Goal: Find specific page/section: Find specific page/section

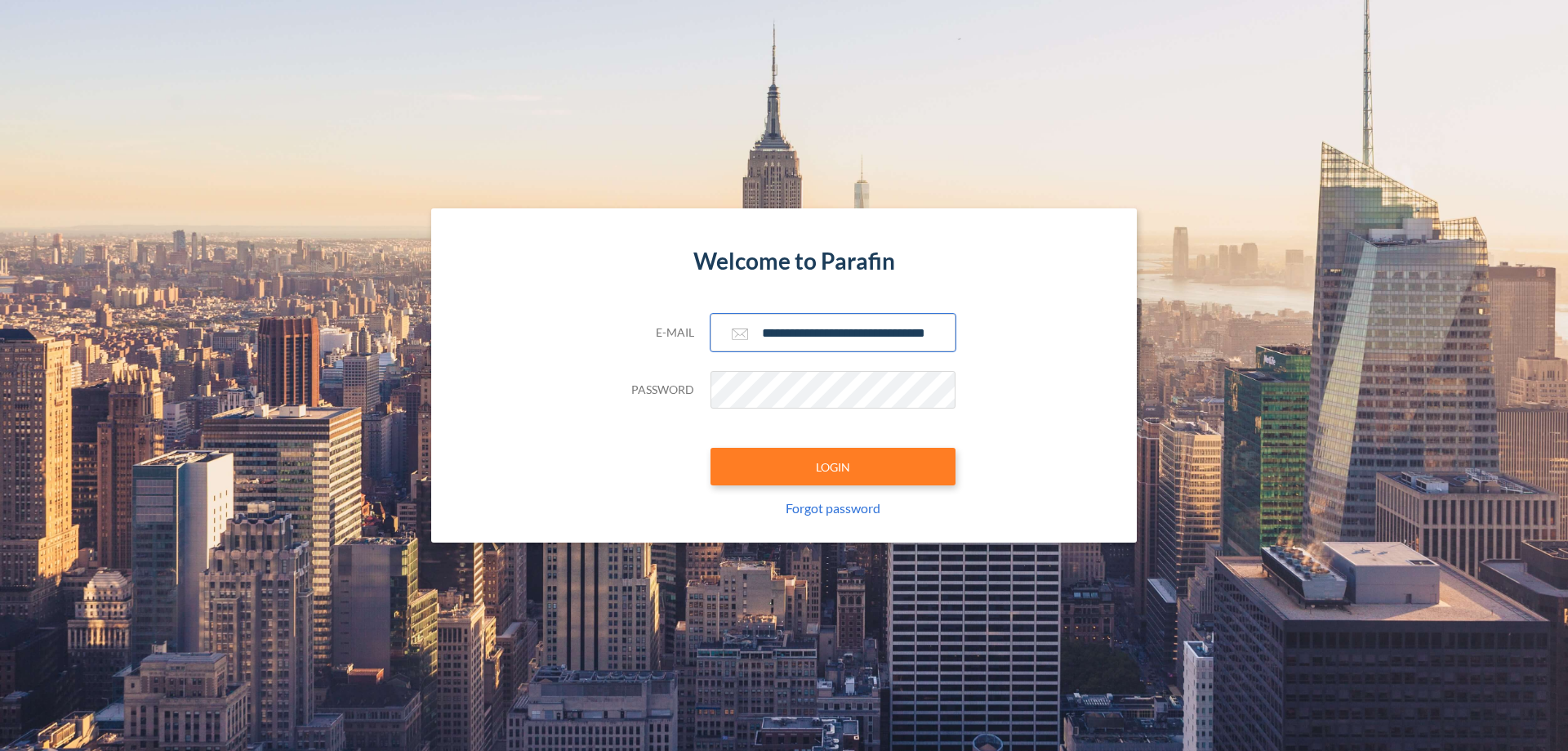
scroll to position [0, 26]
type input "**********"
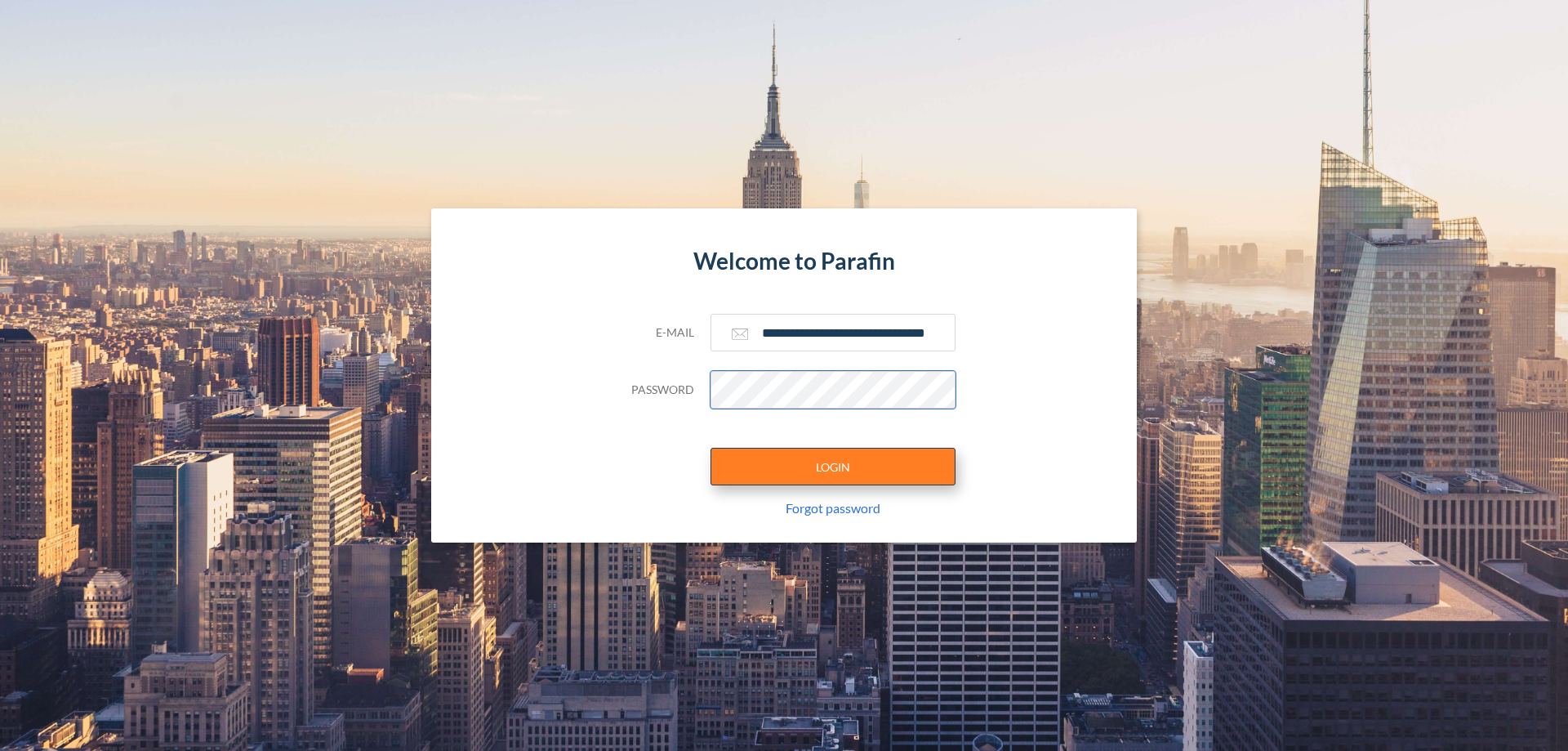
scroll to position [0, 0]
click at [833, 467] on button "LOGIN" at bounding box center [833, 466] width 245 height 37
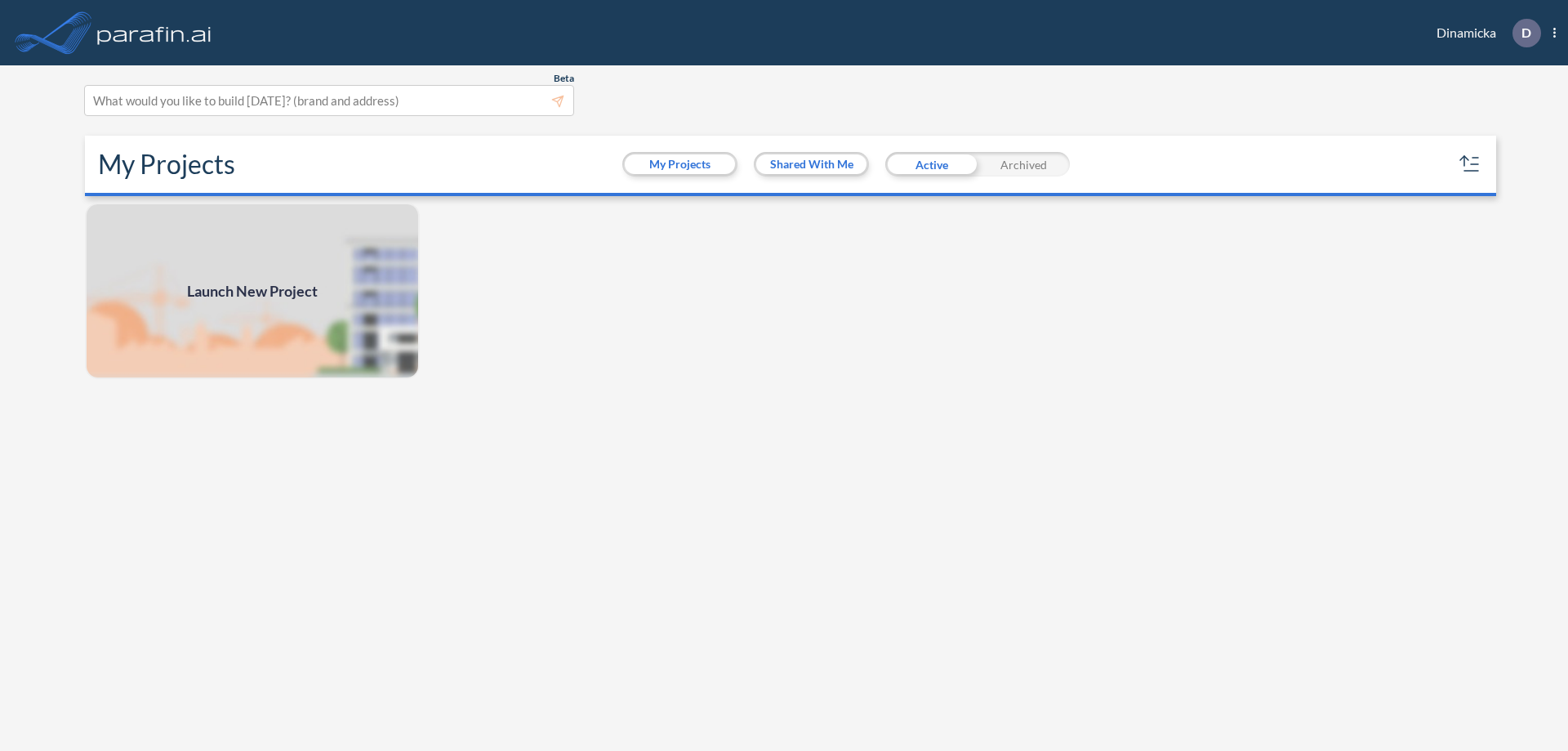
scroll to position [4, 0]
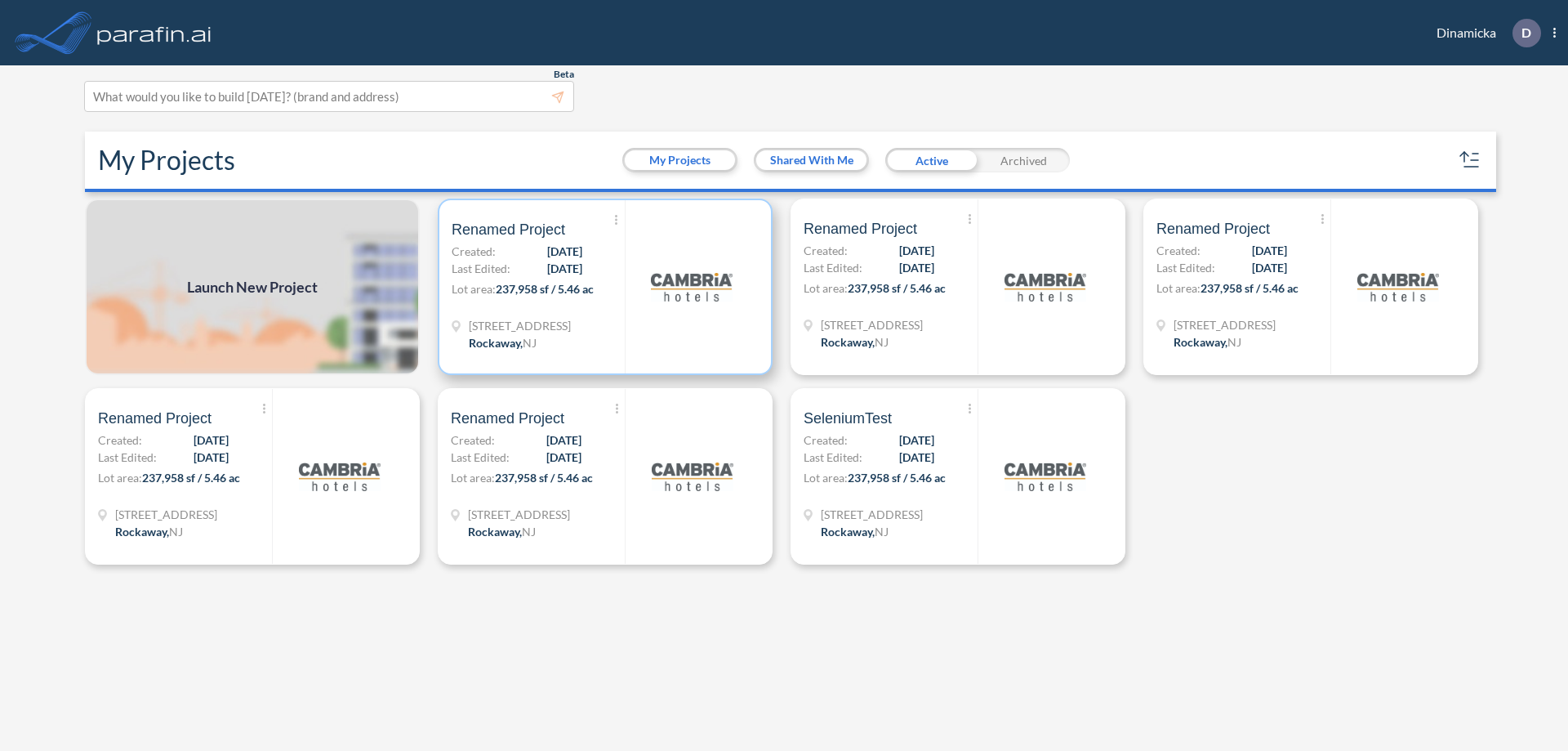
click at [605, 287] on p "Lot area: 237,958 sf / 5.46 ac" at bounding box center [538, 291] width 173 height 23
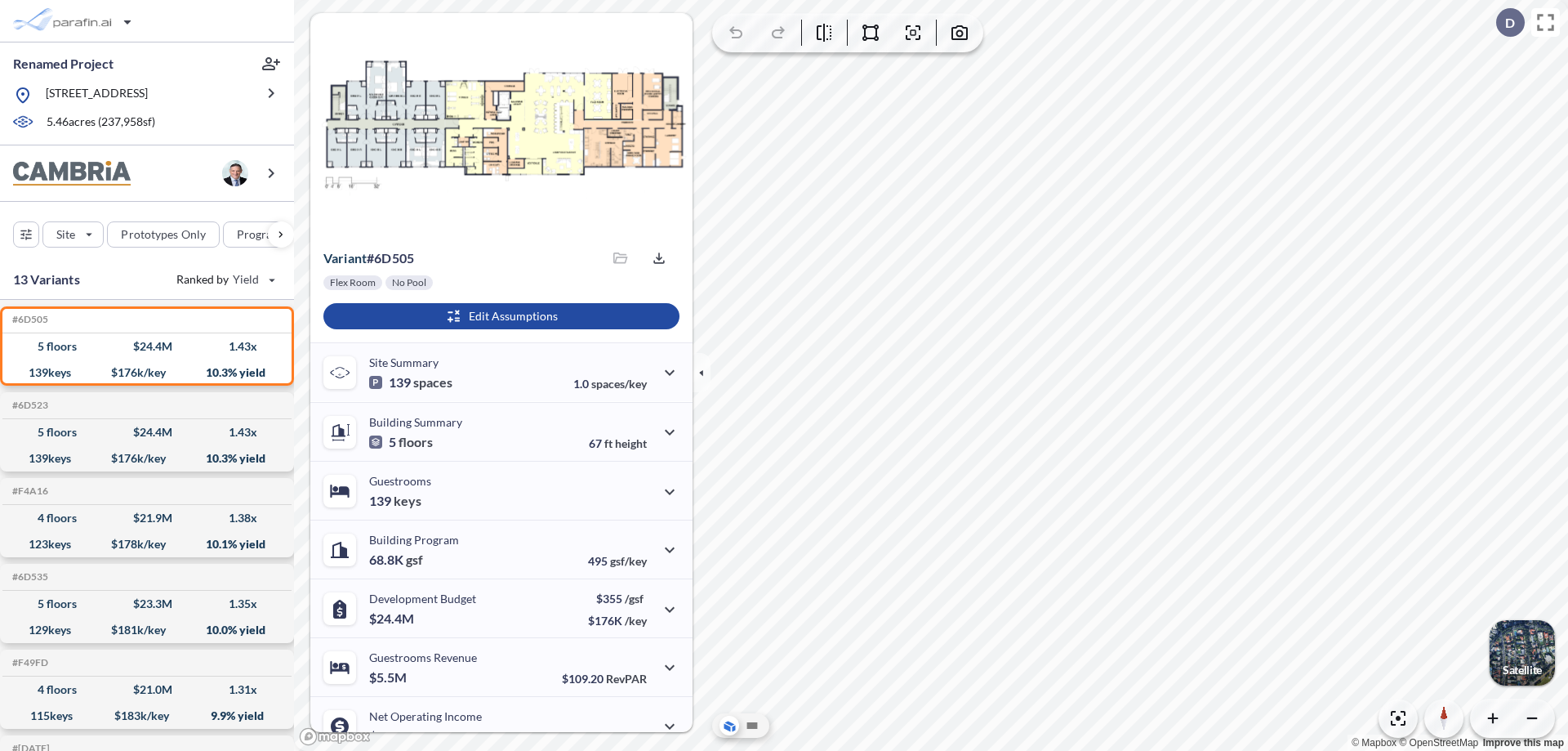
scroll to position [82, 0]
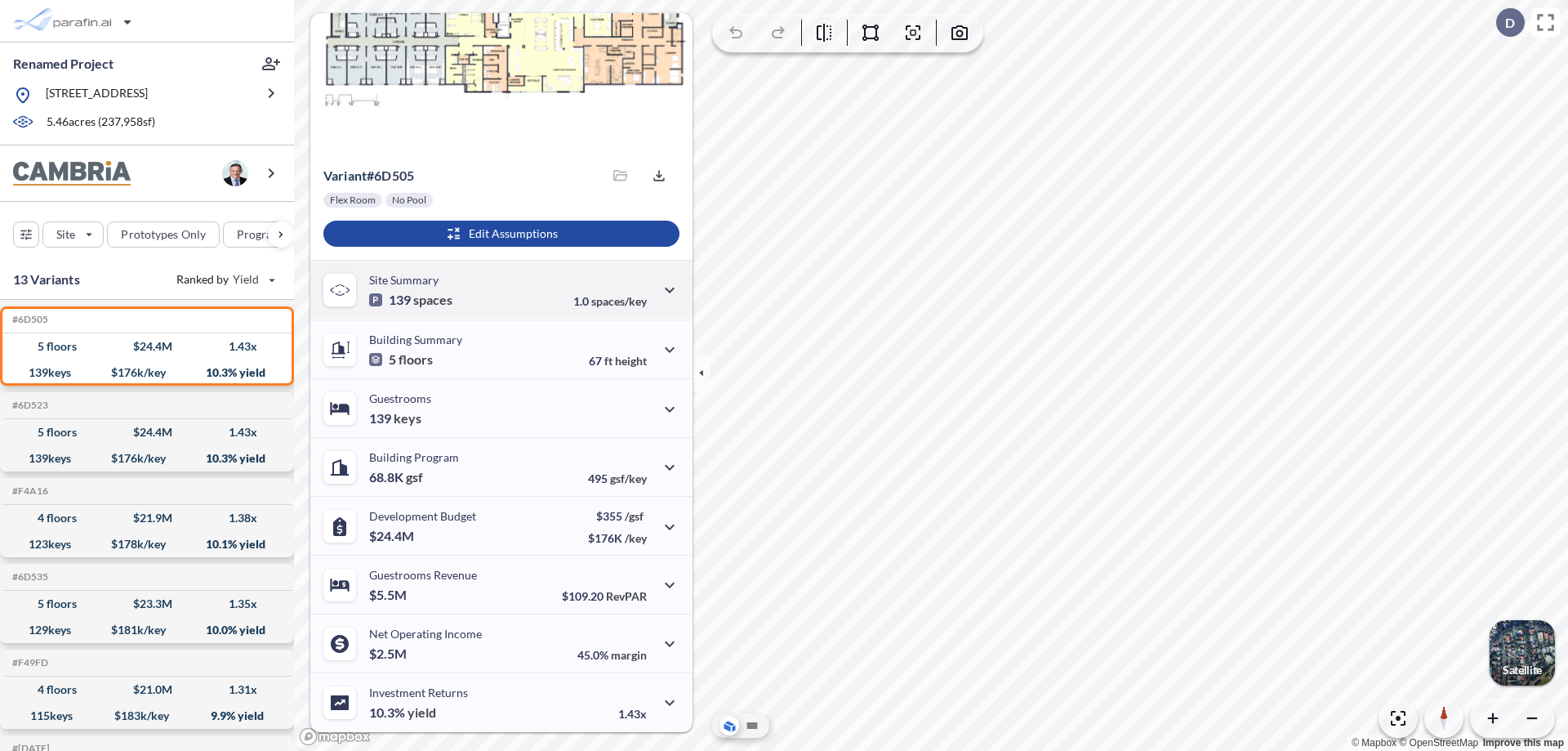
click at [499, 290] on div "Site Summary 139 spaces 1.0 spaces/key" at bounding box center [501, 290] width 382 height 59
